Goal: Use online tool/utility: Utilize a website feature to perform a specific function

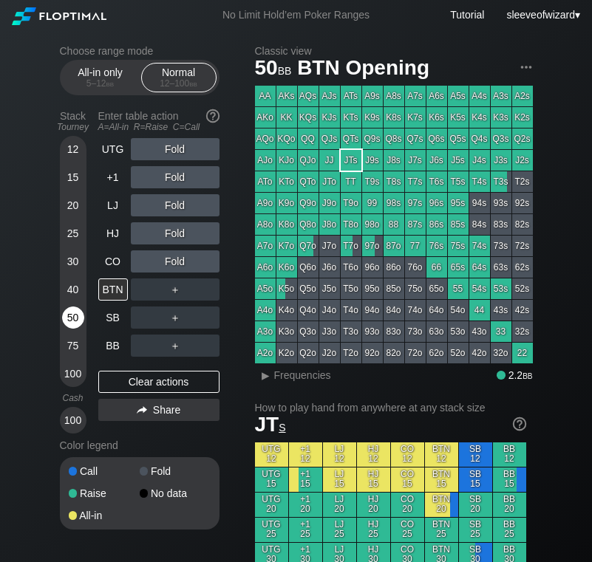
click at [74, 323] on div "50" at bounding box center [73, 318] width 22 height 22
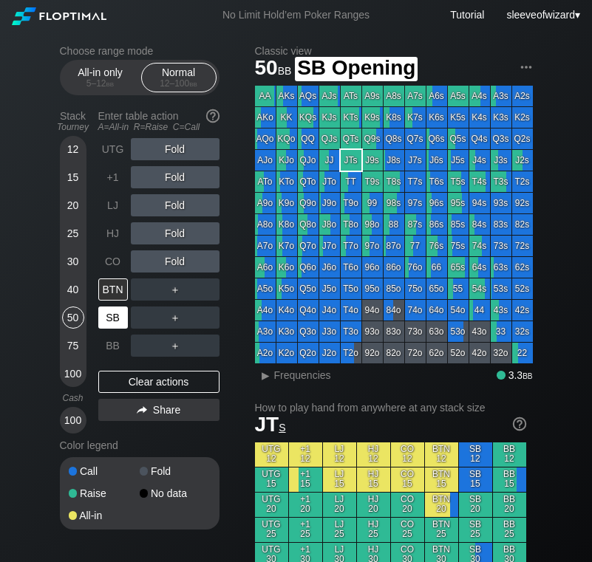
click at [100, 322] on div "SB" at bounding box center [113, 318] width 30 height 22
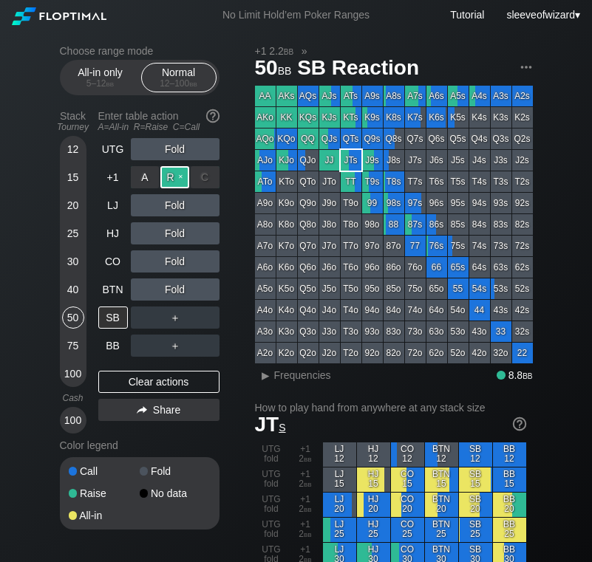
click at [171, 174] on div "R ✕" at bounding box center [174, 177] width 29 height 22
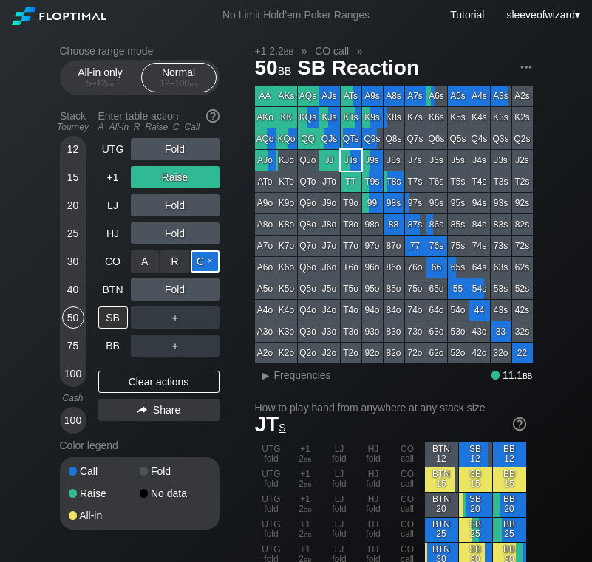
click at [202, 259] on div "C ✕" at bounding box center [205, 261] width 29 height 22
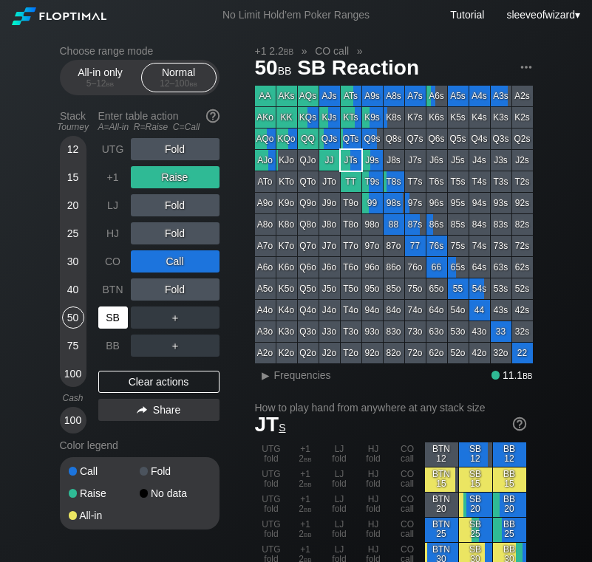
click at [114, 318] on div "SB" at bounding box center [113, 318] width 30 height 22
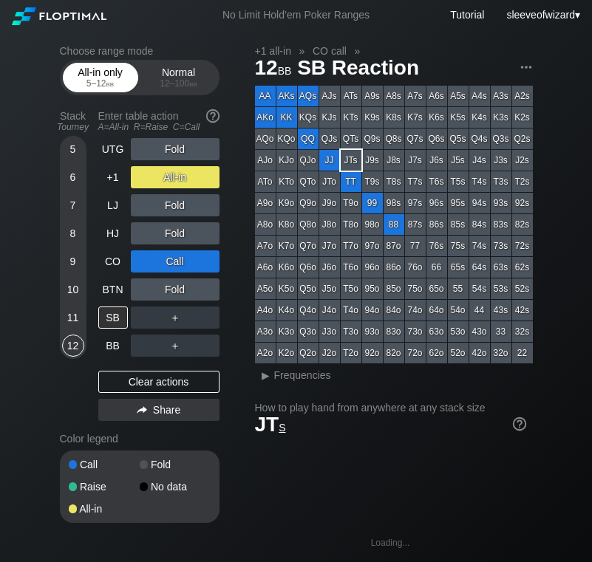
click at [109, 81] on span "bb" at bounding box center [110, 83] width 8 height 10
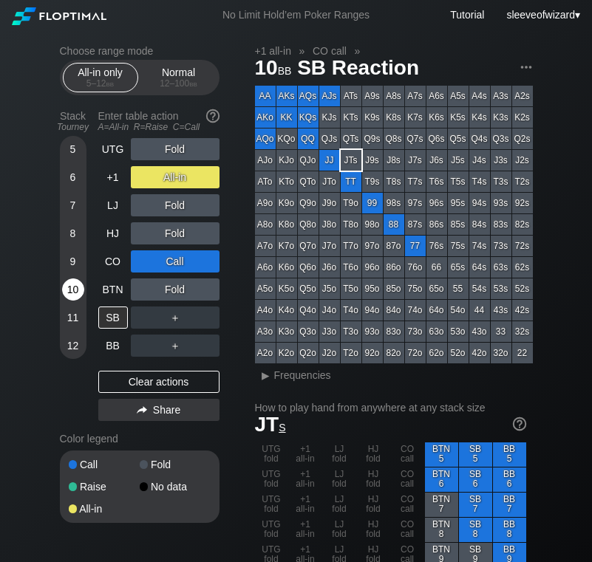
click at [75, 290] on div "10" at bounding box center [73, 289] width 22 height 22
click at [160, 381] on div "Clear actions" at bounding box center [158, 382] width 121 height 22
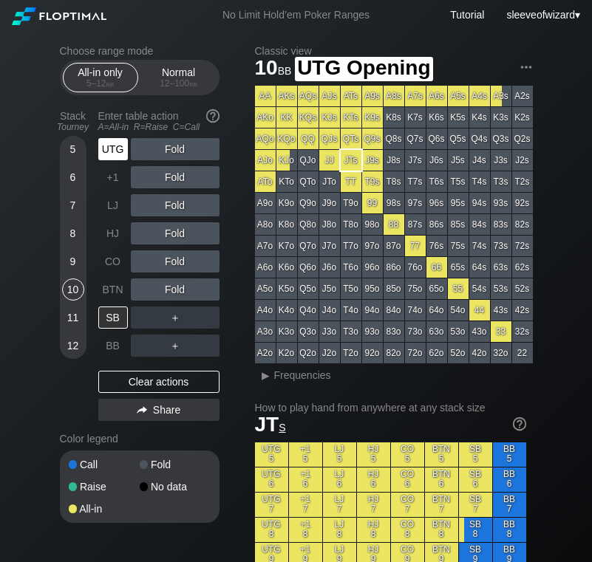
click at [121, 148] on div "UTG" at bounding box center [113, 149] width 30 height 22
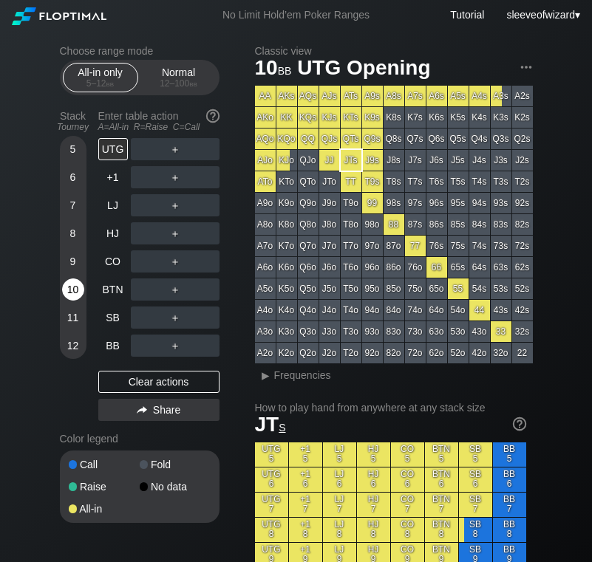
click at [75, 291] on div "10" at bounding box center [73, 289] width 22 height 22
click at [163, 86] on div "12 – 100 bb" at bounding box center [179, 83] width 62 height 10
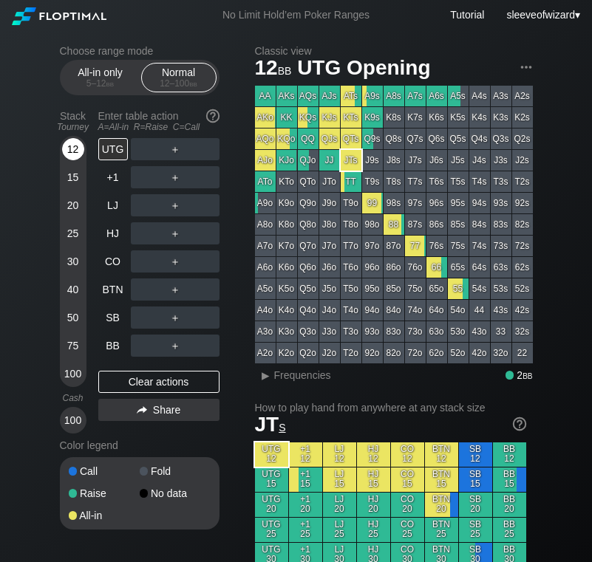
click at [64, 158] on div "12" at bounding box center [73, 152] width 22 height 28
click at [72, 141] on div "12" at bounding box center [73, 149] width 22 height 22
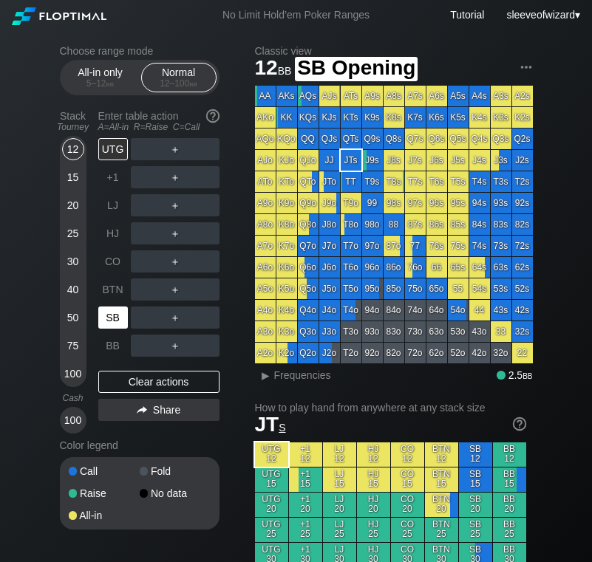
click at [117, 323] on div "SB" at bounding box center [113, 318] width 30 height 22
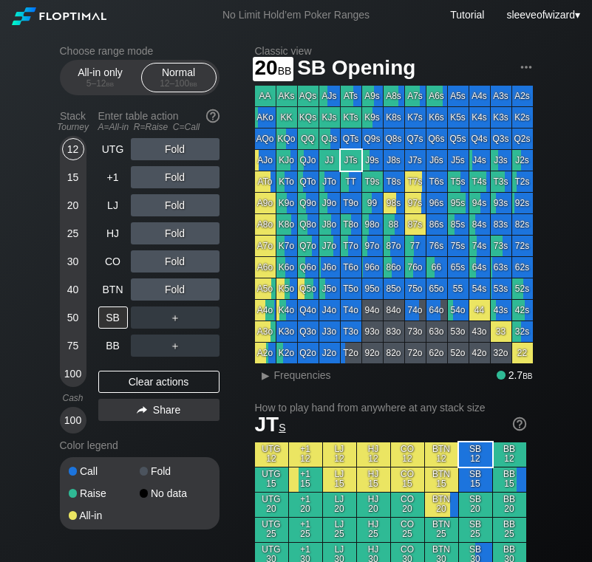
click at [61, 202] on div "12 15 20 25 30 40 50 75 100" at bounding box center [73, 261] width 27 height 251
click at [64, 205] on div "20" at bounding box center [73, 205] width 22 height 22
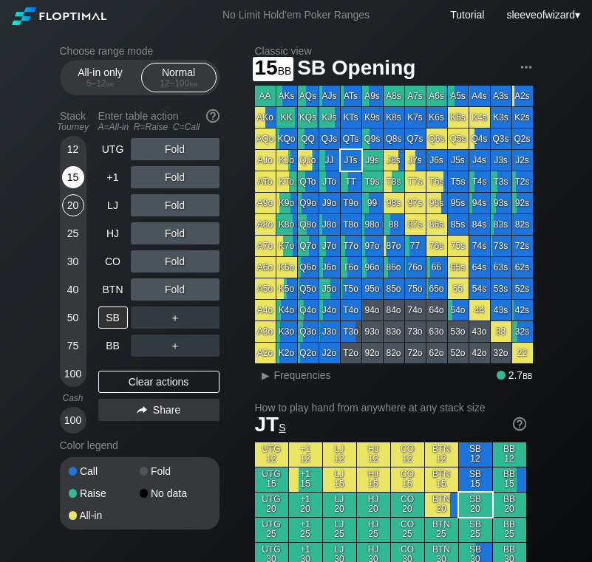
click at [78, 181] on div "15" at bounding box center [73, 177] width 22 height 22
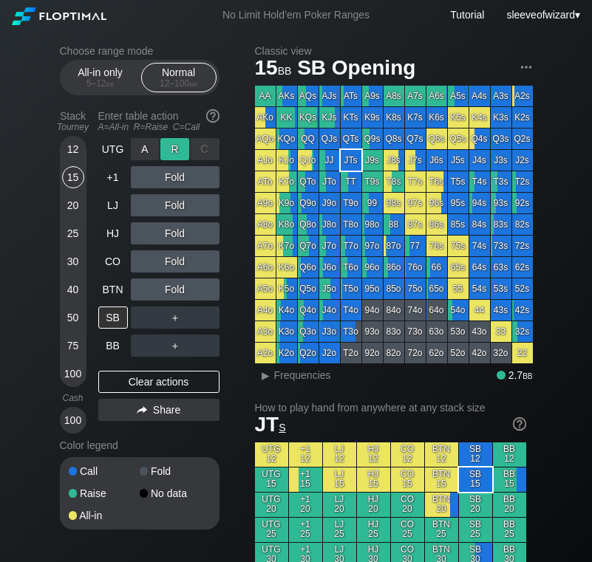
click at [168, 153] on div "R ✕" at bounding box center [174, 149] width 29 height 22
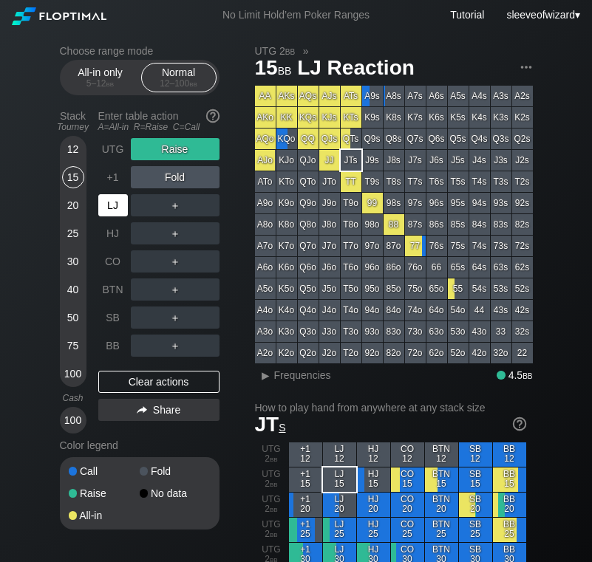
click at [114, 205] on div "LJ" at bounding box center [113, 205] width 30 height 22
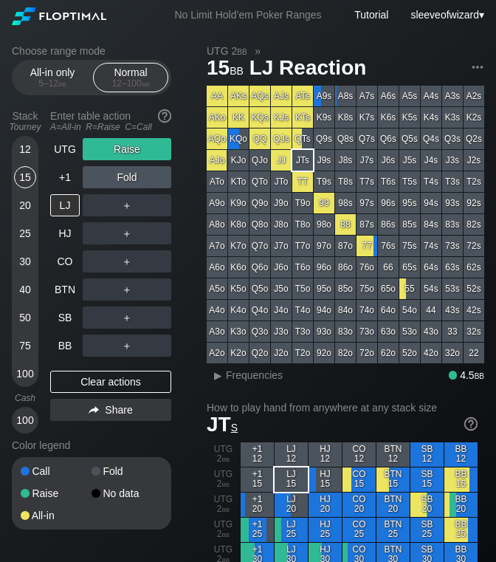
click at [122, 374] on div "Clear actions" at bounding box center [110, 382] width 121 height 22
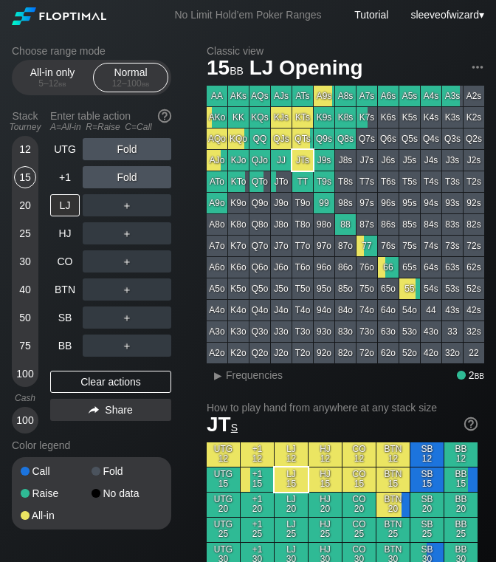
click at [23, 152] on div "12" at bounding box center [25, 149] width 22 height 22
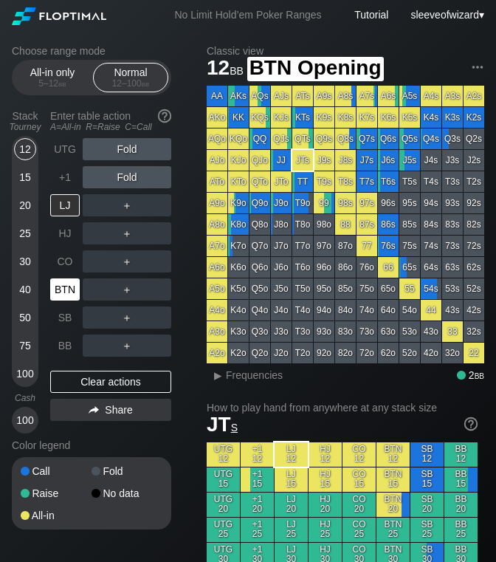
click at [67, 292] on div "BTN" at bounding box center [65, 289] width 30 height 22
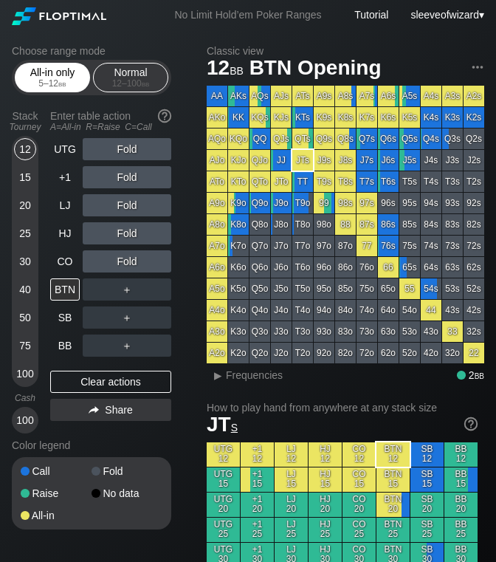
click at [52, 89] on div "All-in only 5 – 12 bb" at bounding box center [52, 78] width 68 height 28
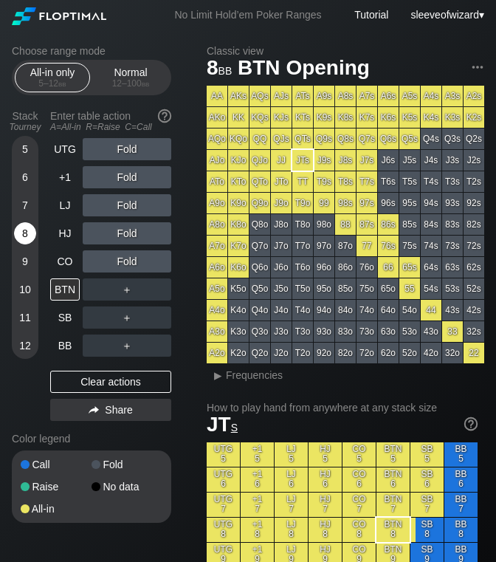
click at [27, 228] on div "8" at bounding box center [25, 233] width 22 height 22
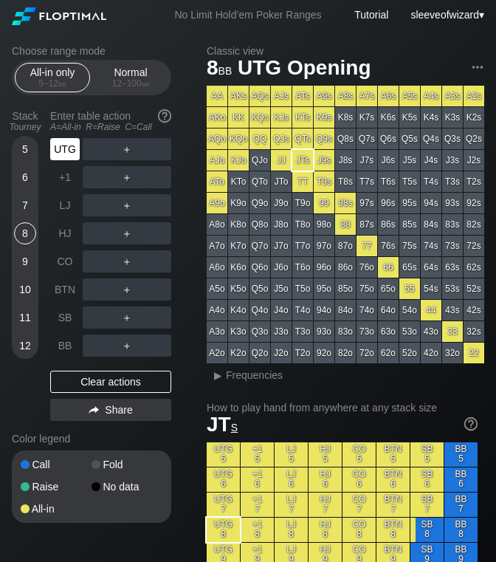
click at [63, 154] on div "UTG" at bounding box center [65, 149] width 30 height 22
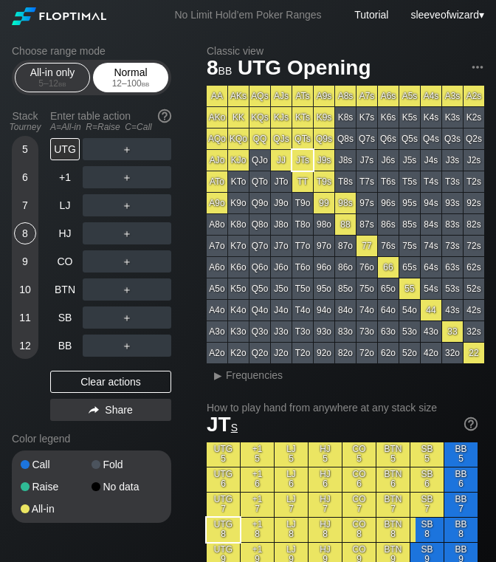
click at [120, 86] on div "12 – 100 bb" at bounding box center [131, 83] width 62 height 10
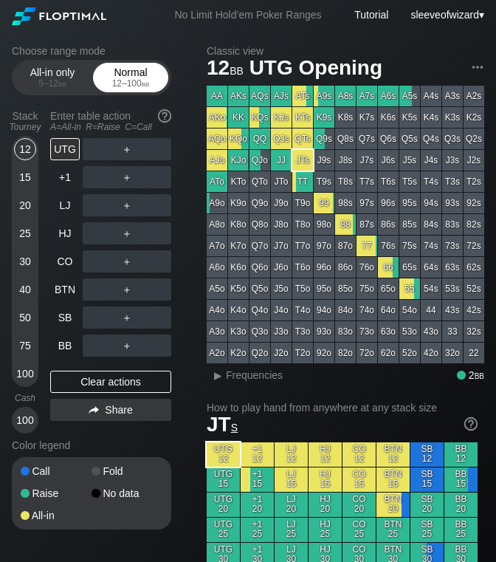
click at [120, 86] on div "12 – 100 bb" at bounding box center [131, 83] width 62 height 10
click at [30, 152] on div "12" at bounding box center [25, 149] width 22 height 22
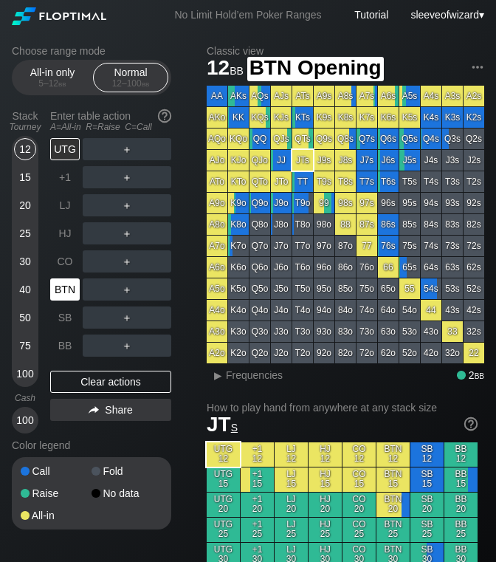
click at [68, 288] on div "BTN" at bounding box center [65, 289] width 30 height 22
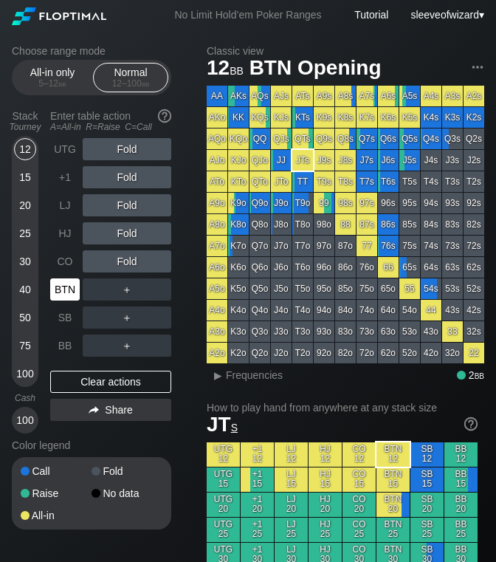
click at [68, 288] on div "BTN" at bounding box center [65, 289] width 30 height 22
click at [22, 179] on div "15" at bounding box center [25, 177] width 22 height 22
click at [24, 148] on div "12" at bounding box center [25, 149] width 22 height 22
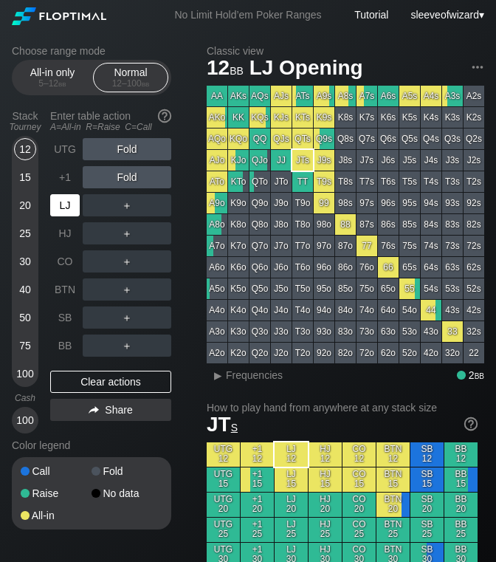
click at [56, 211] on div "LJ" at bounding box center [65, 205] width 30 height 22
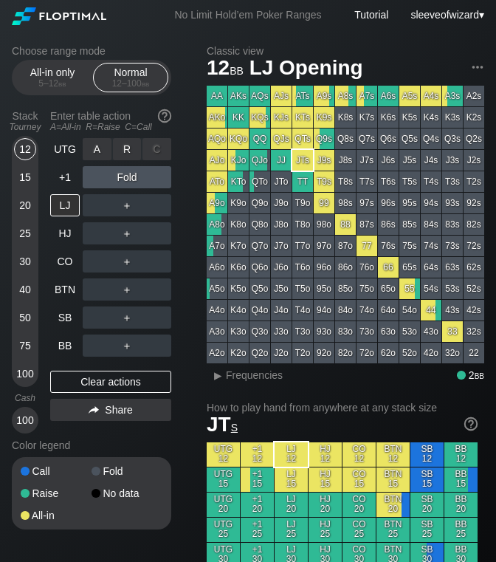
click at [127, 150] on div "R ✕" at bounding box center [127, 149] width 29 height 22
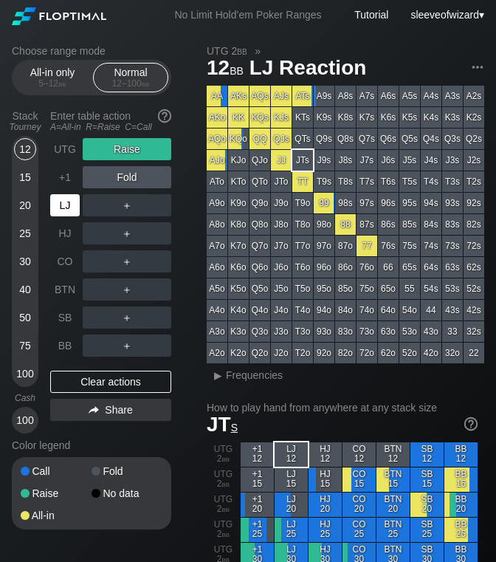
click at [67, 206] on div "LJ" at bounding box center [65, 205] width 30 height 22
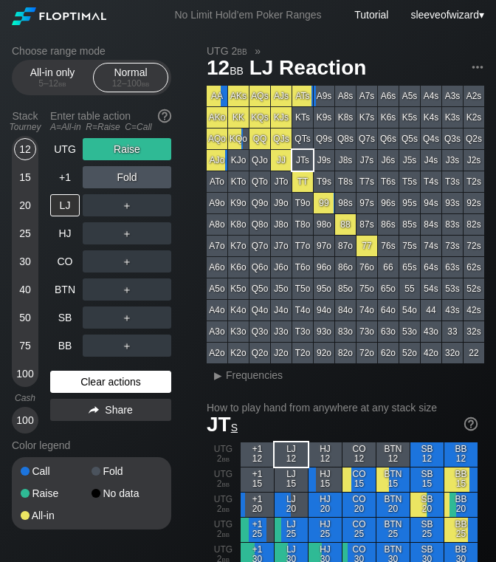
click at [109, 383] on div "Clear actions" at bounding box center [110, 382] width 121 height 22
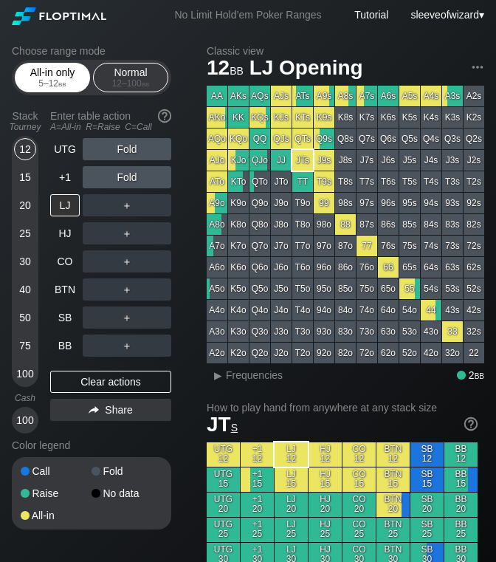
click at [48, 77] on div "All-in only 5 – 12 bb" at bounding box center [52, 78] width 68 height 28
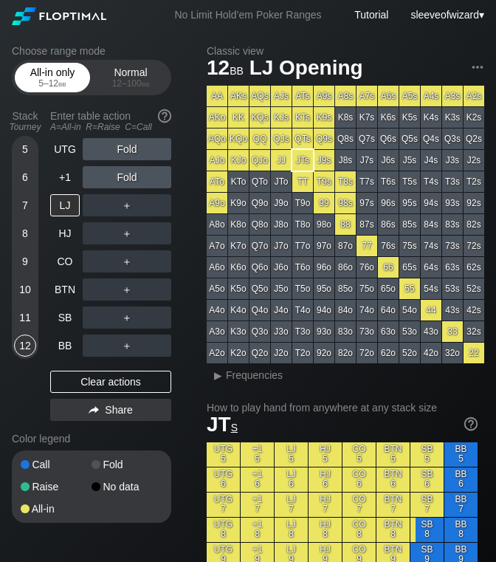
click at [48, 77] on div "All-in only 5 – 12 bb" at bounding box center [52, 78] width 68 height 28
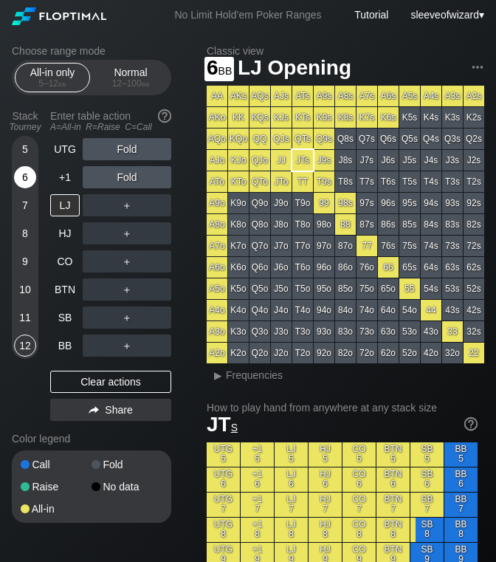
click at [23, 185] on div "6" at bounding box center [25, 177] width 22 height 22
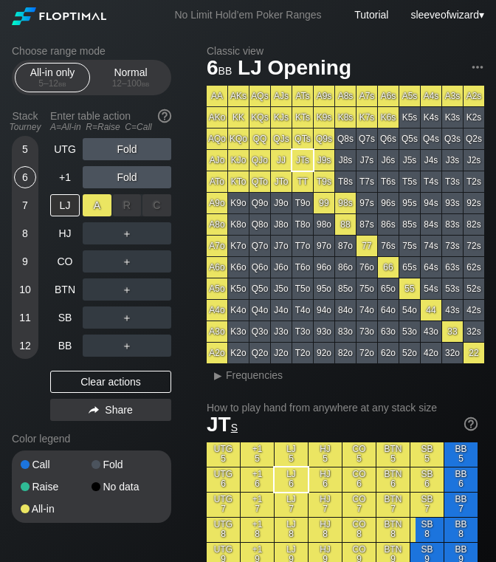
click at [99, 207] on div "A ✕" at bounding box center [97, 205] width 29 height 22
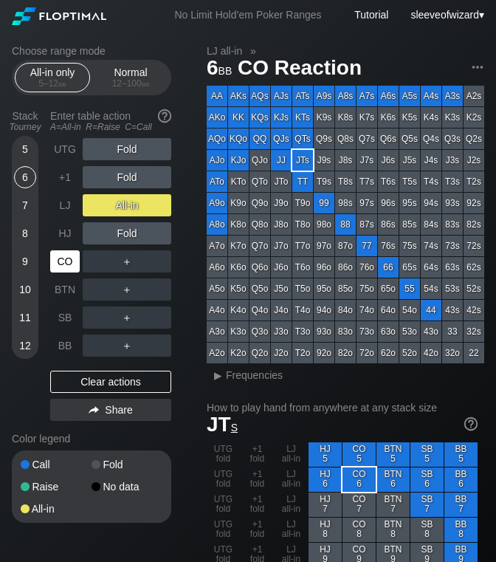
click at [62, 261] on div "CO" at bounding box center [65, 261] width 30 height 22
